Goal: Transaction & Acquisition: Purchase product/service

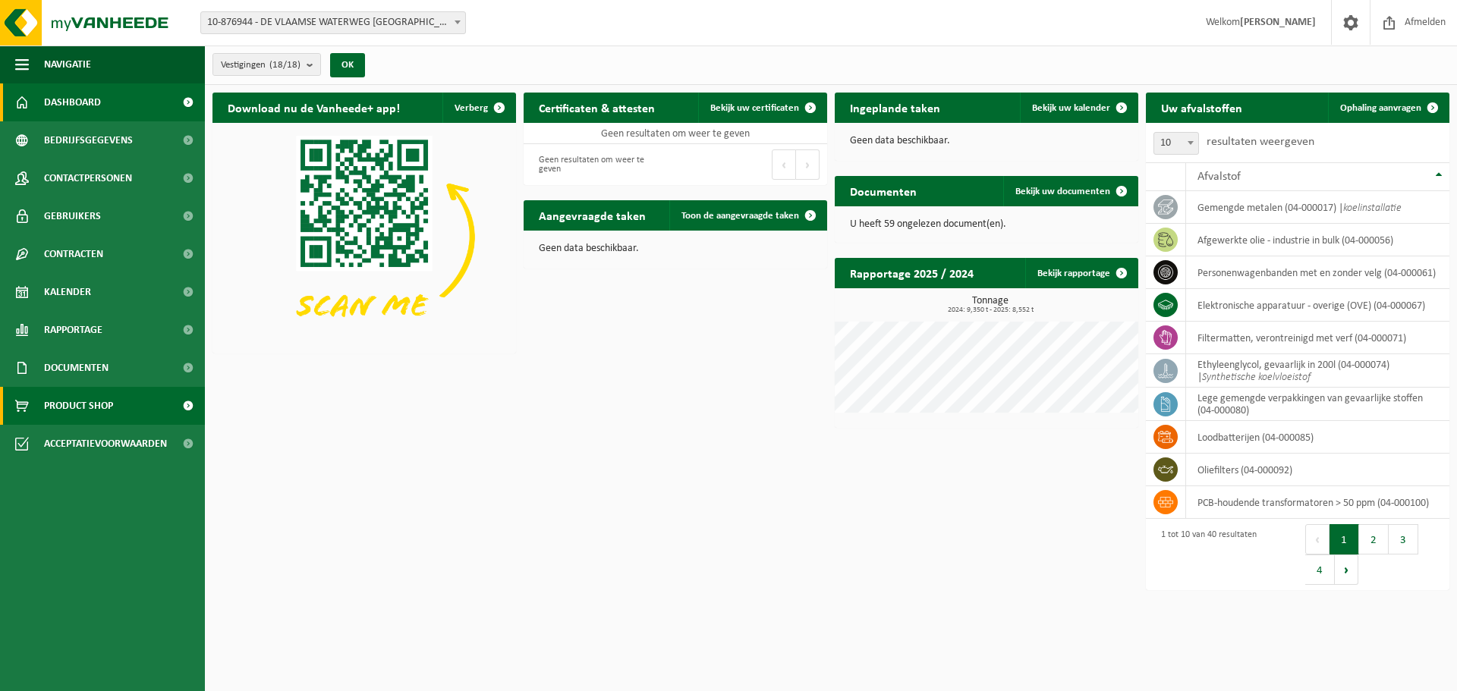
click at [92, 400] on span "Product Shop" at bounding box center [78, 406] width 69 height 38
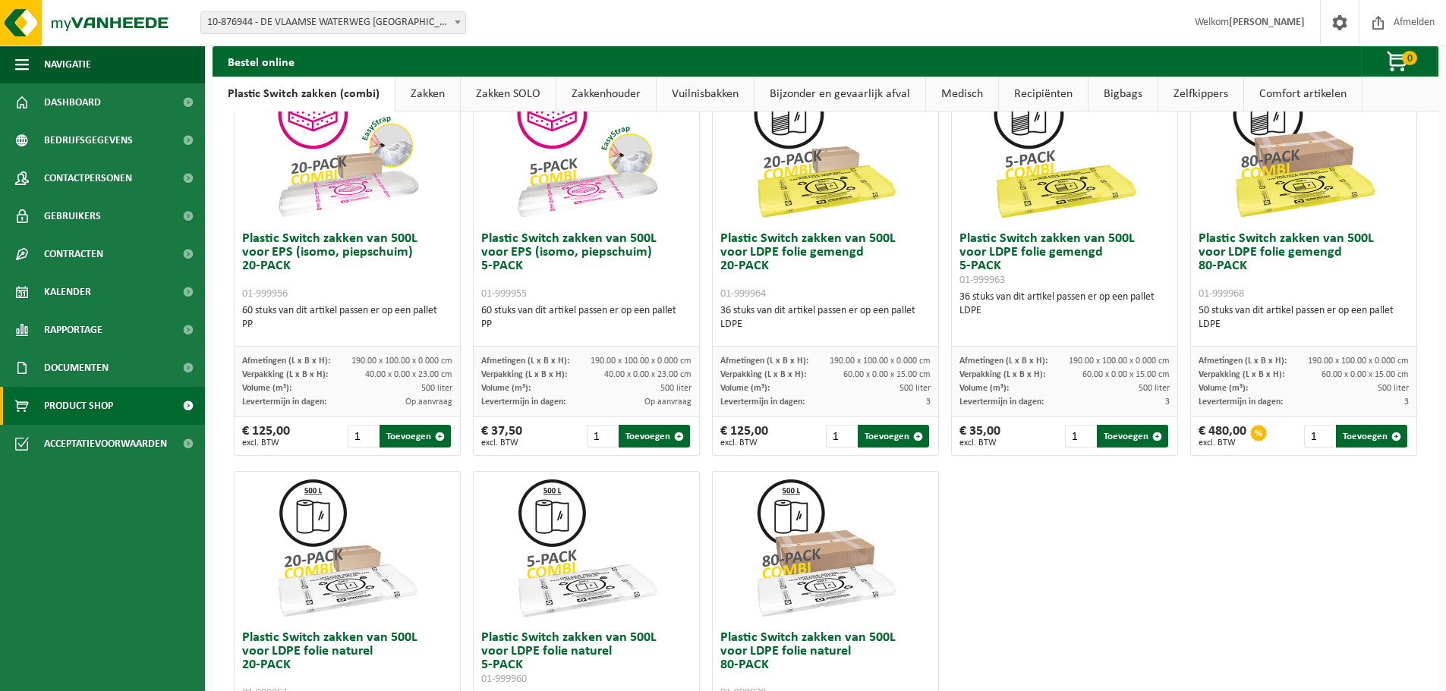
scroll to position [455, 0]
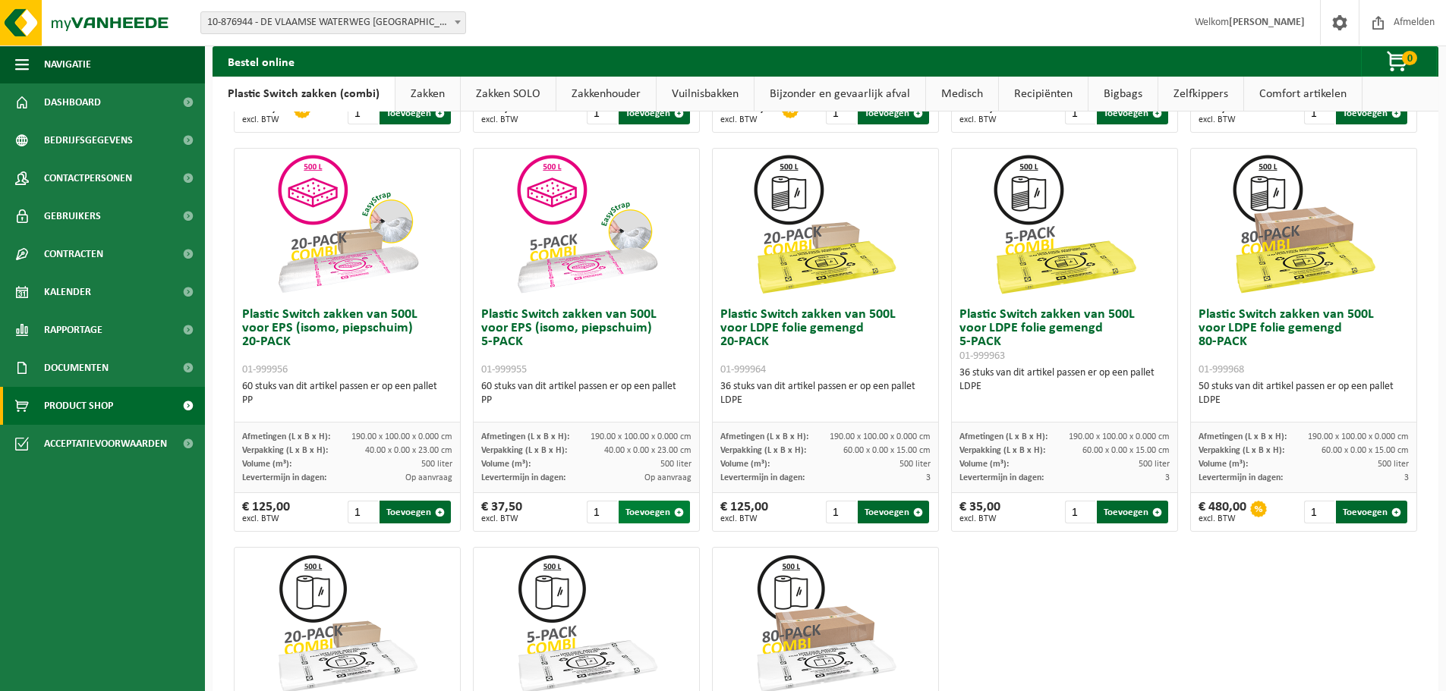
click at [641, 509] on button "Toevoegen" at bounding box center [653, 512] width 71 height 23
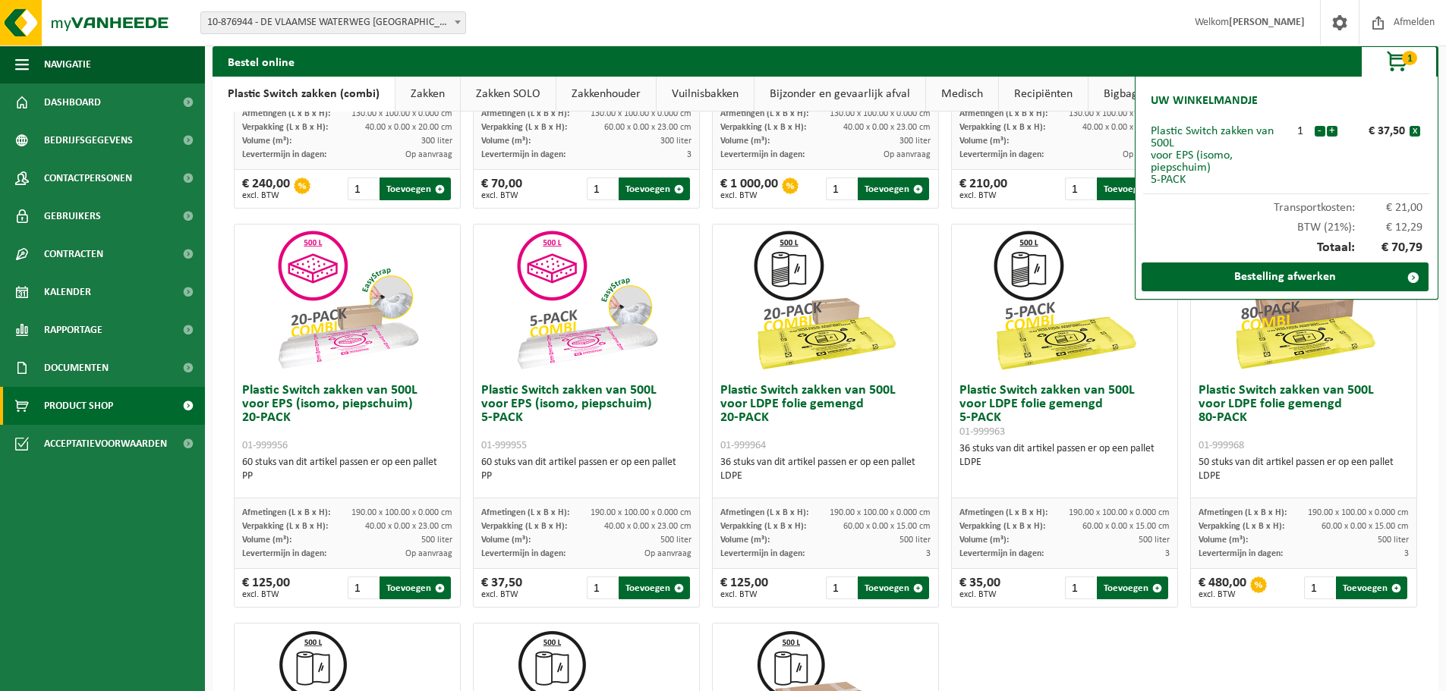
scroll to position [304, 0]
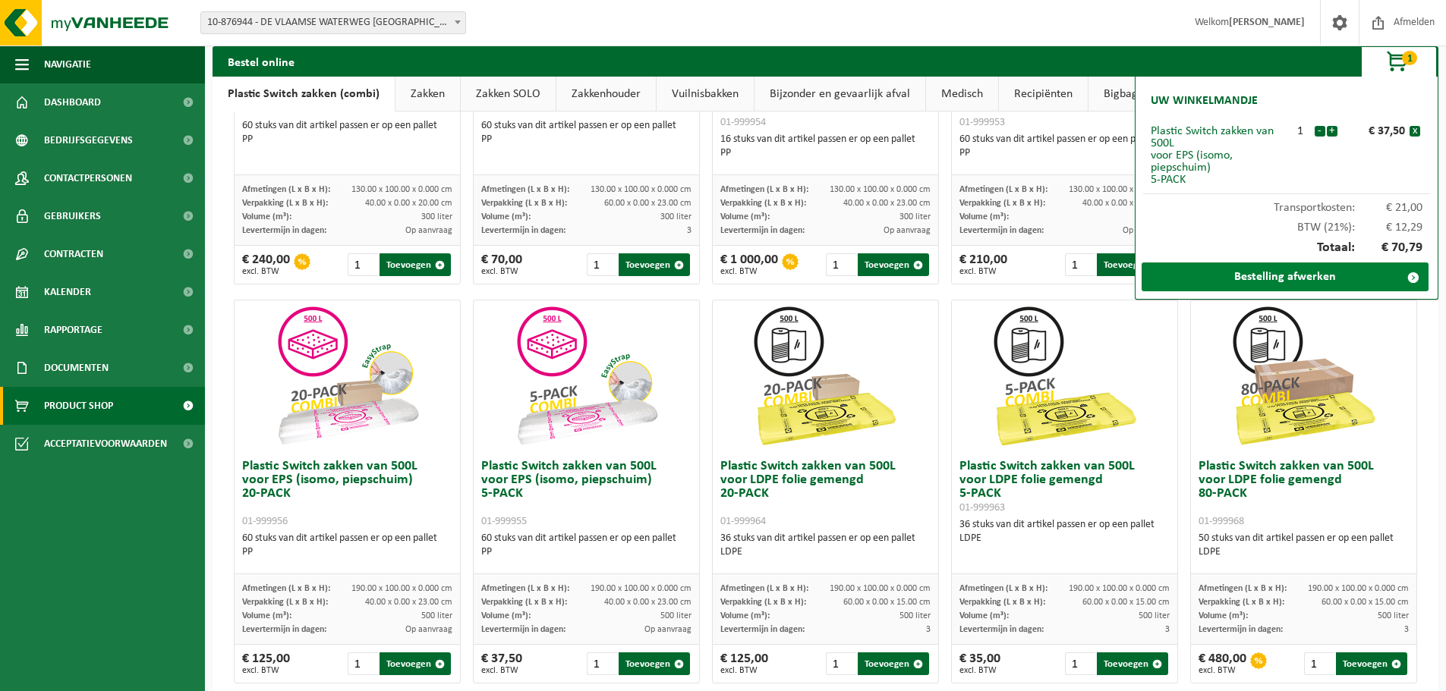
click at [1291, 276] on link "Bestelling afwerken" at bounding box center [1284, 277] width 287 height 29
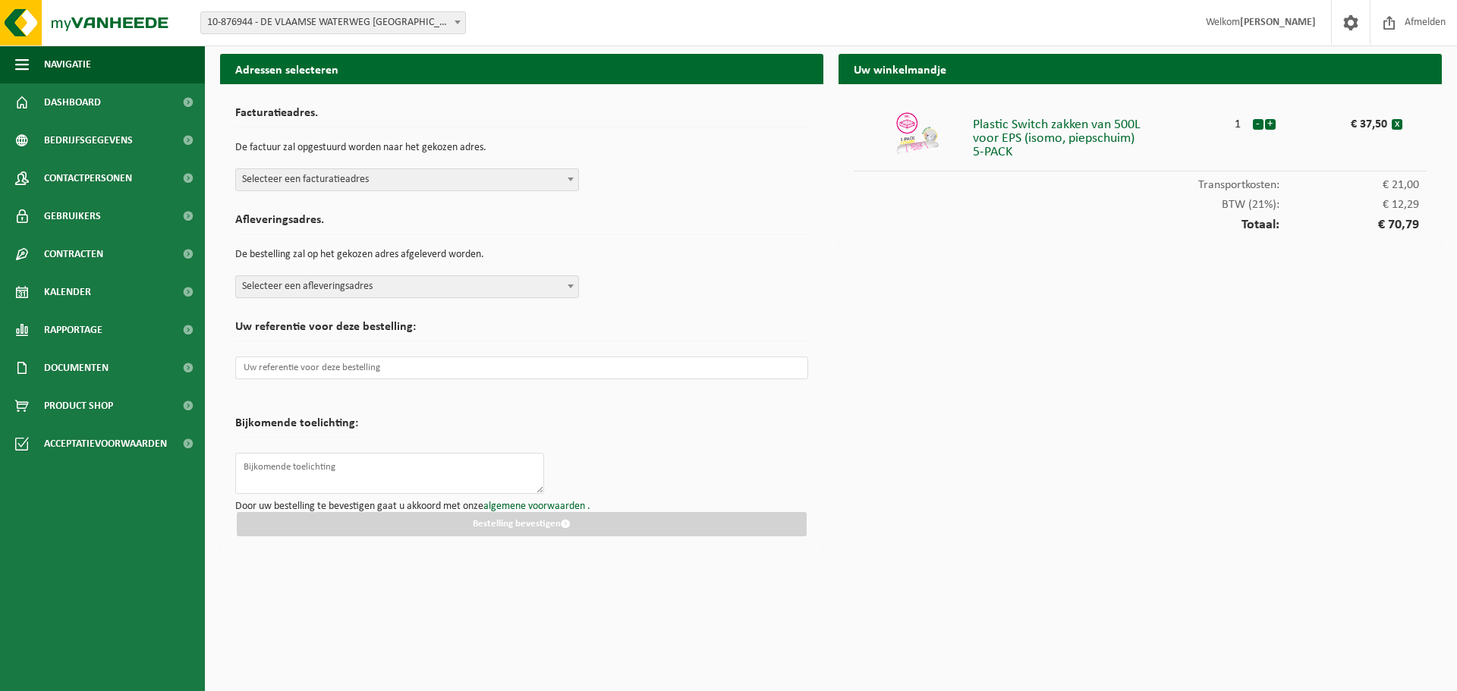
click at [462, 184] on span "Selecteer een facturatieadres" at bounding box center [407, 179] width 342 height 21
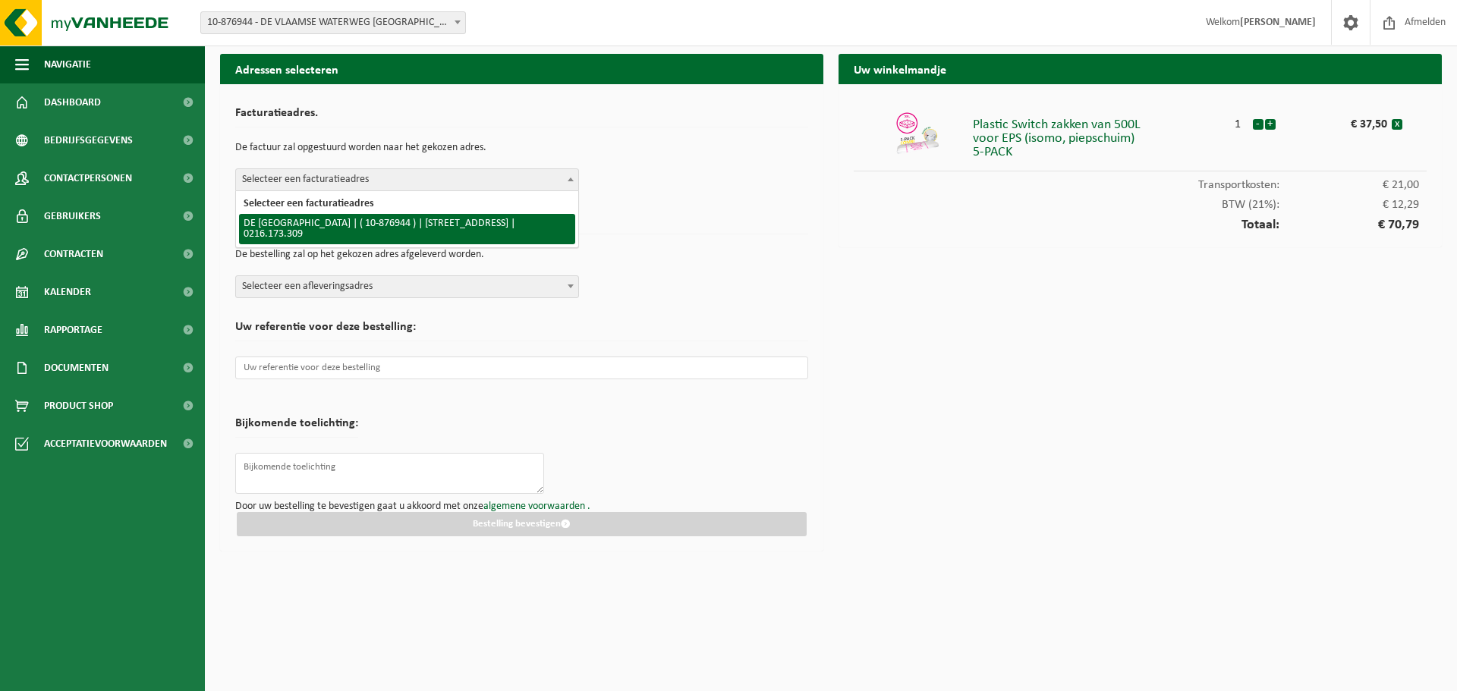
select select "107757"
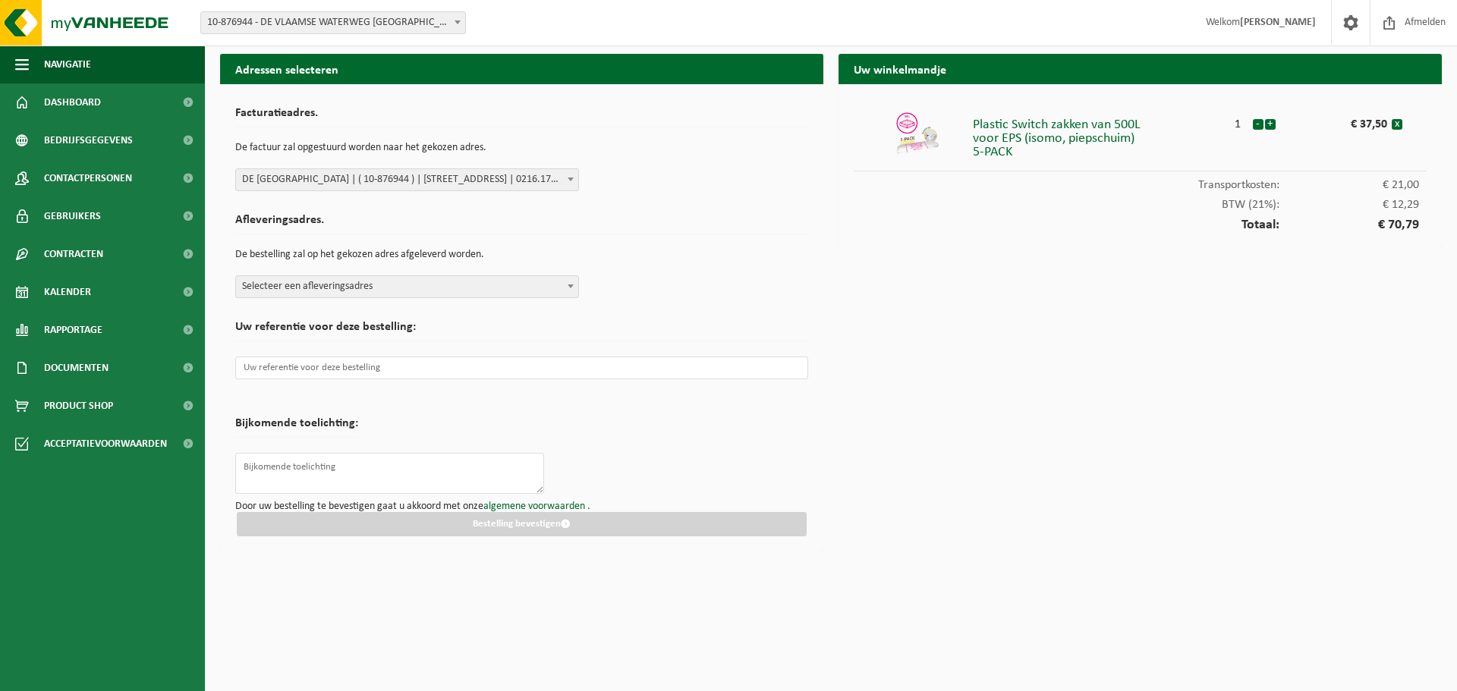
click at [414, 284] on span "Selecteer een afleveringsadres" at bounding box center [407, 286] width 342 height 21
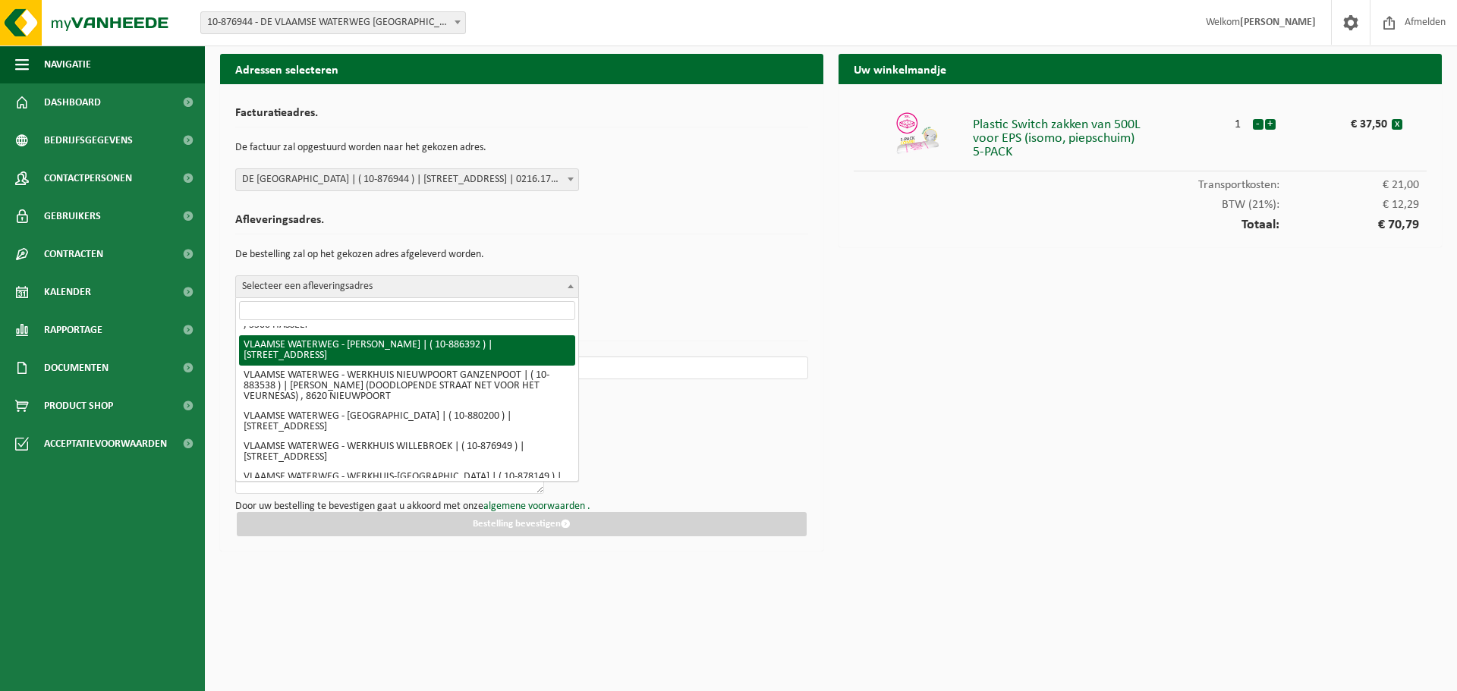
scroll to position [379, 0]
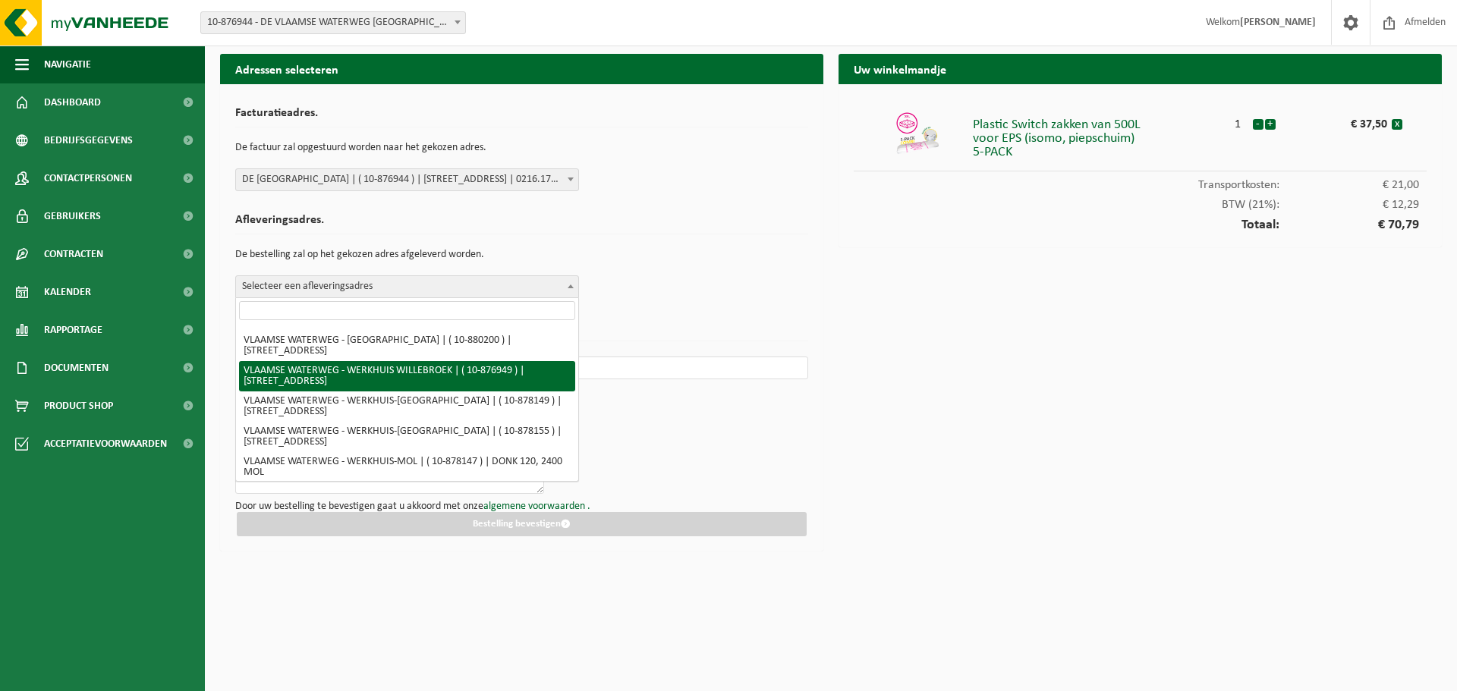
select select "107758"
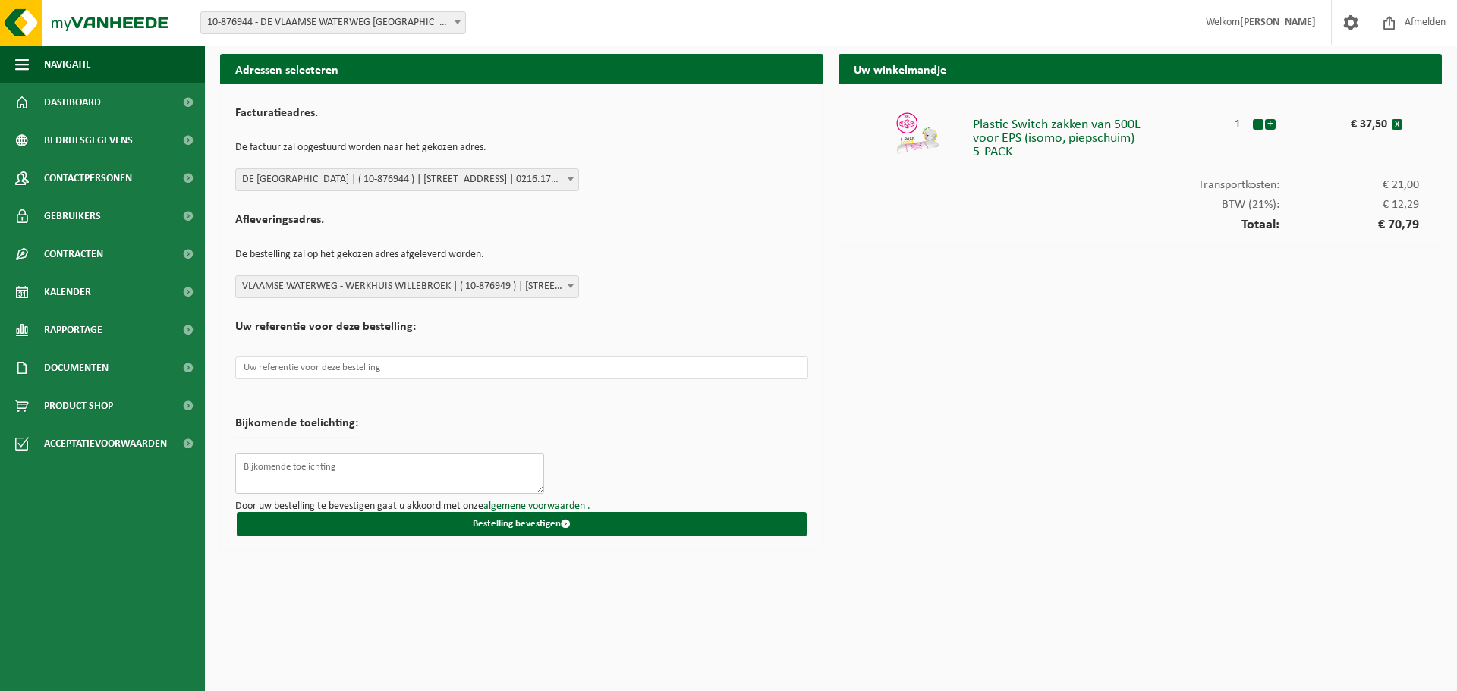
click at [300, 463] on textarea at bounding box center [389, 473] width 309 height 41
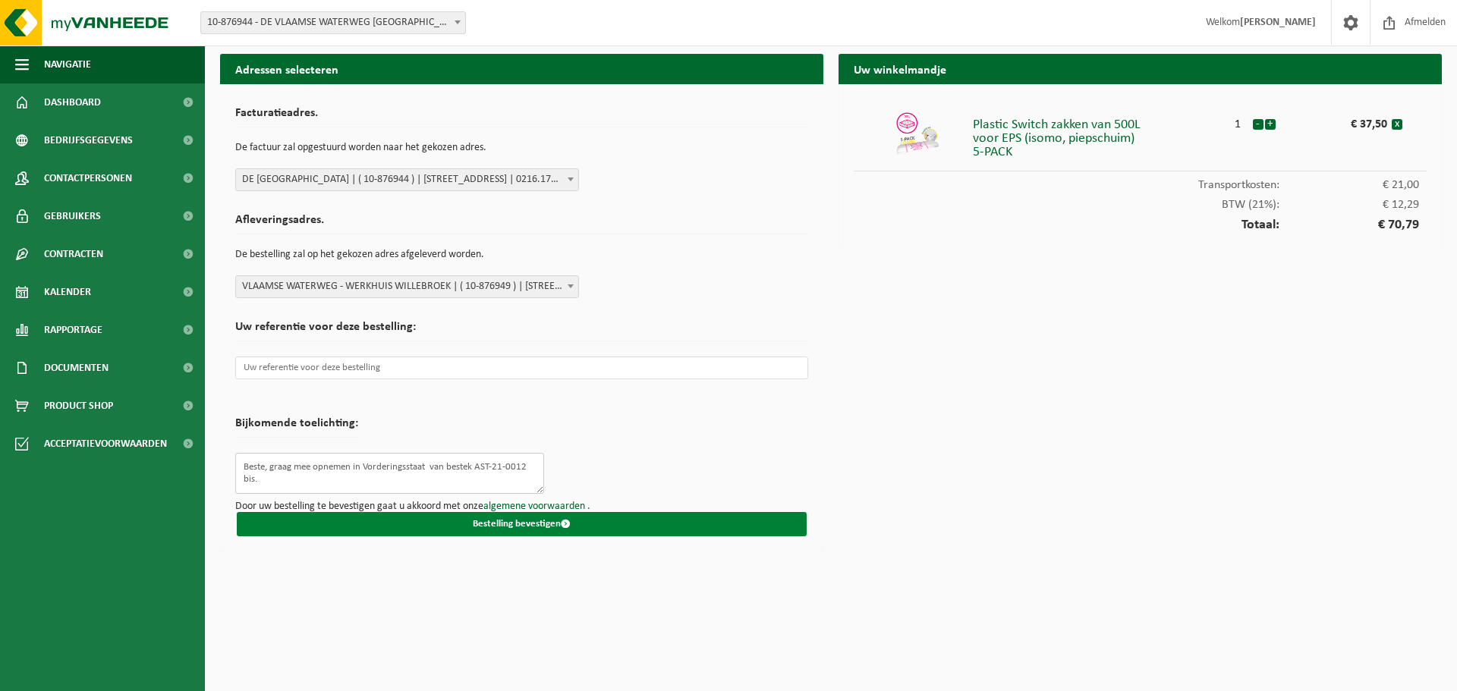
type textarea "Beste, graag mee opnemen in Vorderingsstaat van bestek AST-21-0012 bis."
click at [505, 522] on button "Bestelling bevestigen" at bounding box center [522, 524] width 570 height 24
